Goal: Find specific page/section: Find specific page/section

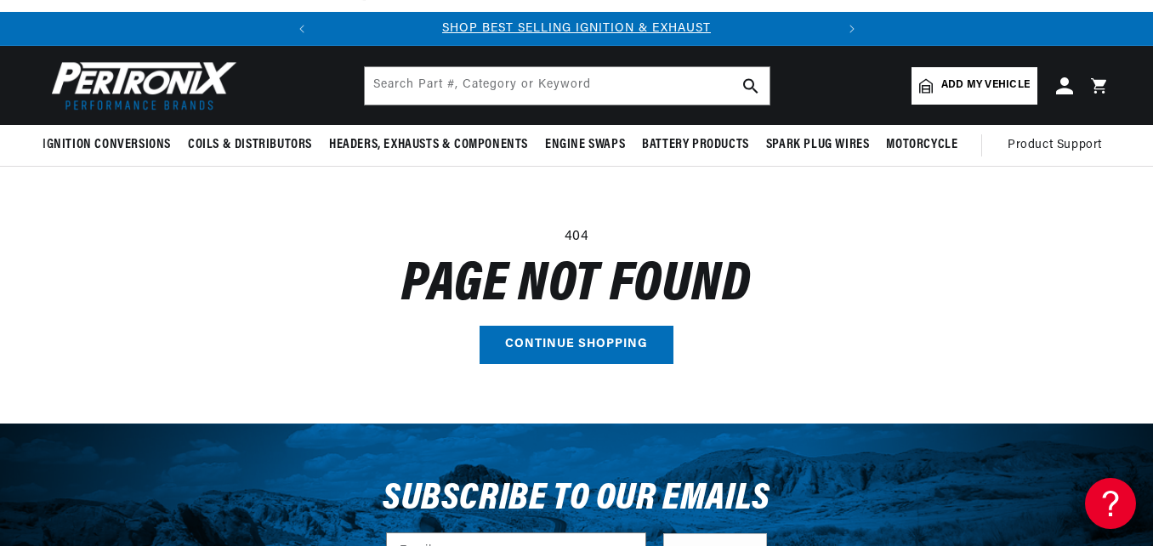
scroll to position [26, 0]
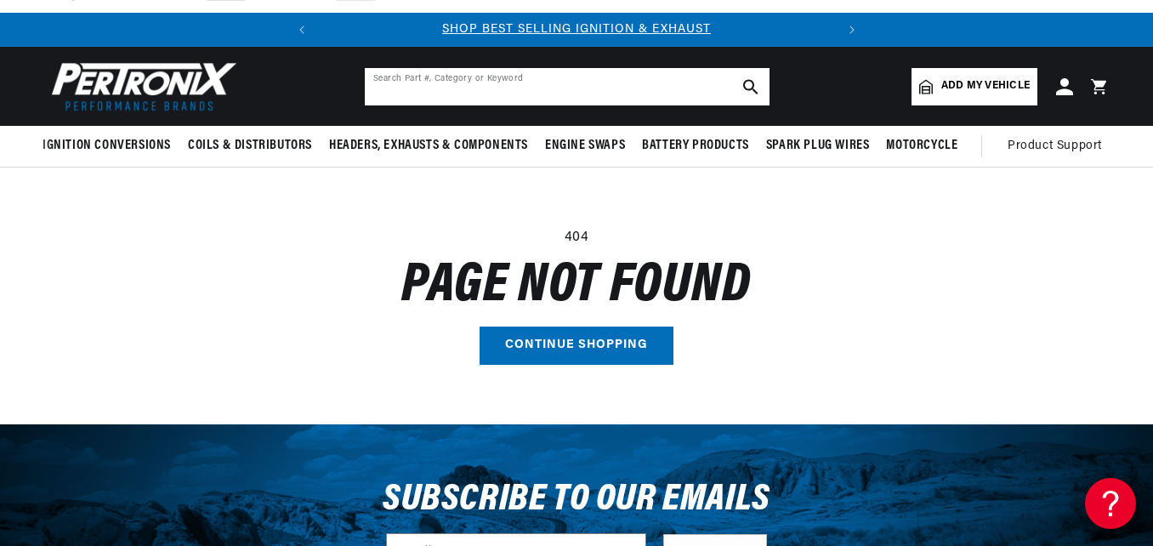
click at [463, 99] on input "text" at bounding box center [567, 86] width 405 height 37
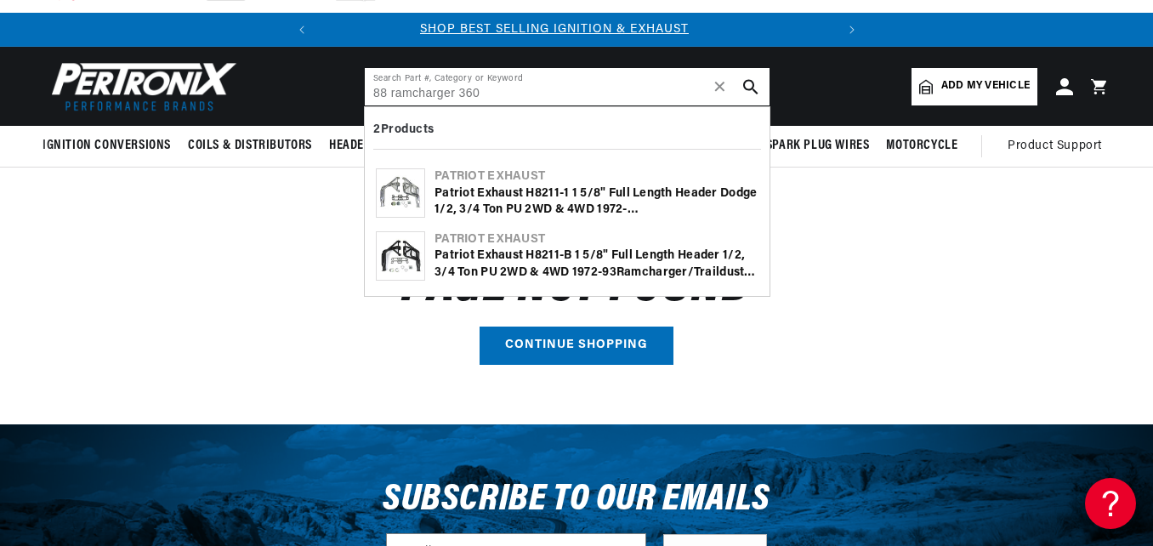
scroll to position [0, 0]
type input "88 ramcharger 360"
click at [502, 187] on div "Patriot Exhaust H8211-1 1 5/8" Full Length Header Dodge 1/2, 3/4 Ton PU 2WD & 4…" at bounding box center [597, 201] width 324 height 33
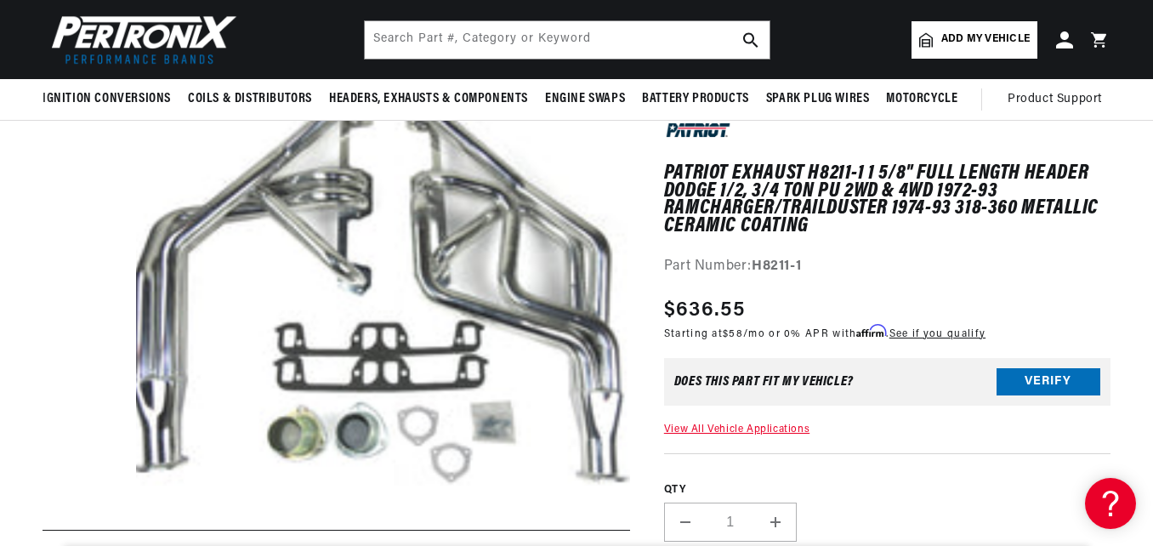
scroll to position [114, 0]
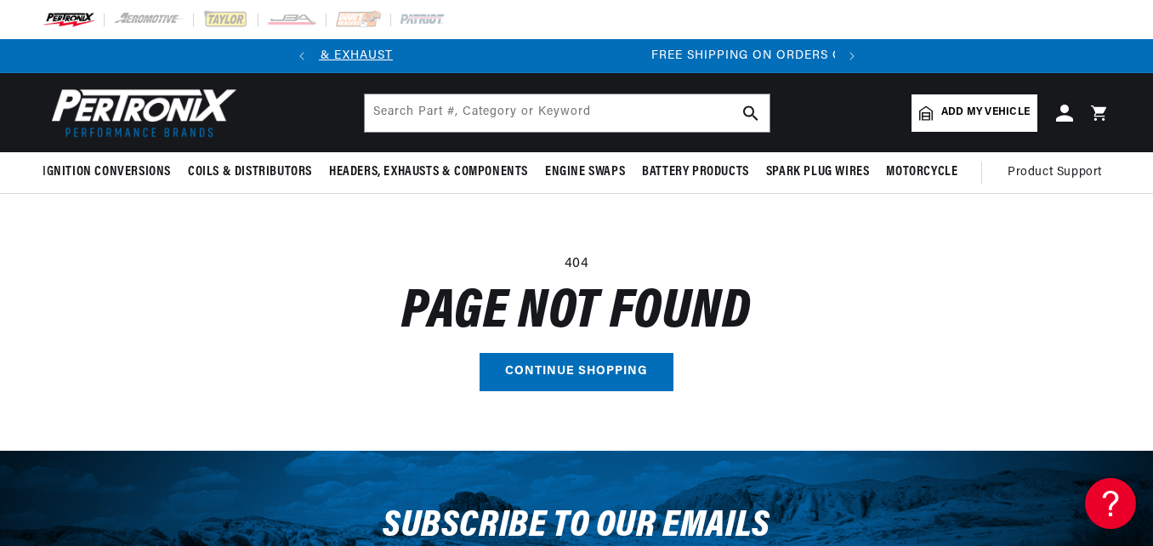
scroll to position [0, 515]
